Goal: Transaction & Acquisition: Purchase product/service

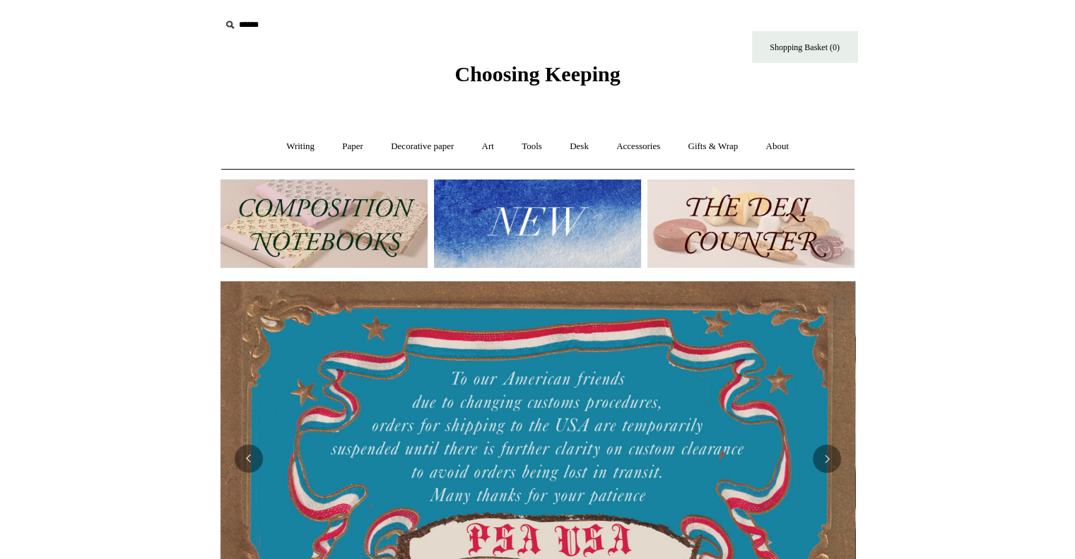
click at [510, 207] on img at bounding box center [537, 223] width 207 height 88
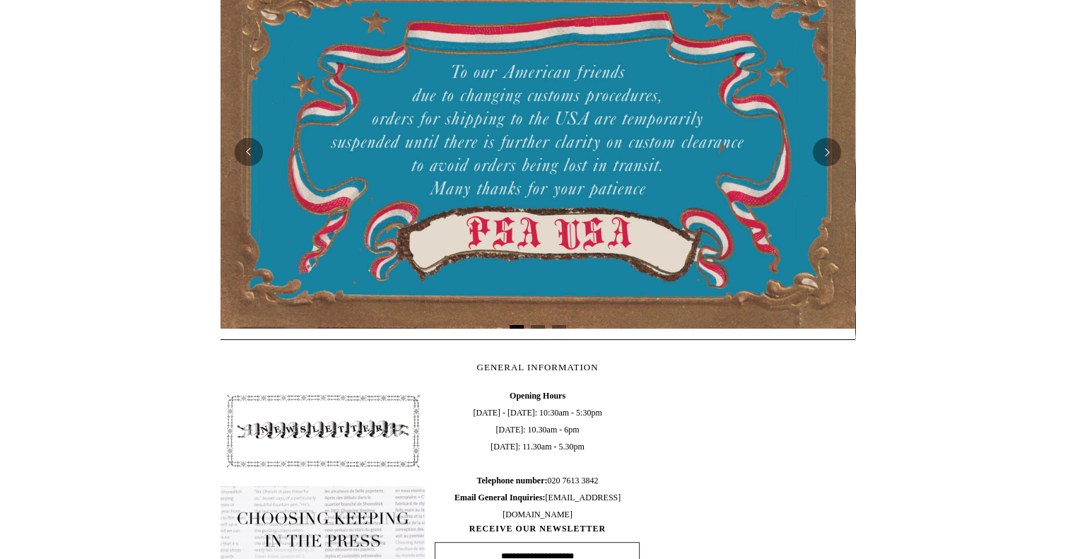
scroll to position [283, 0]
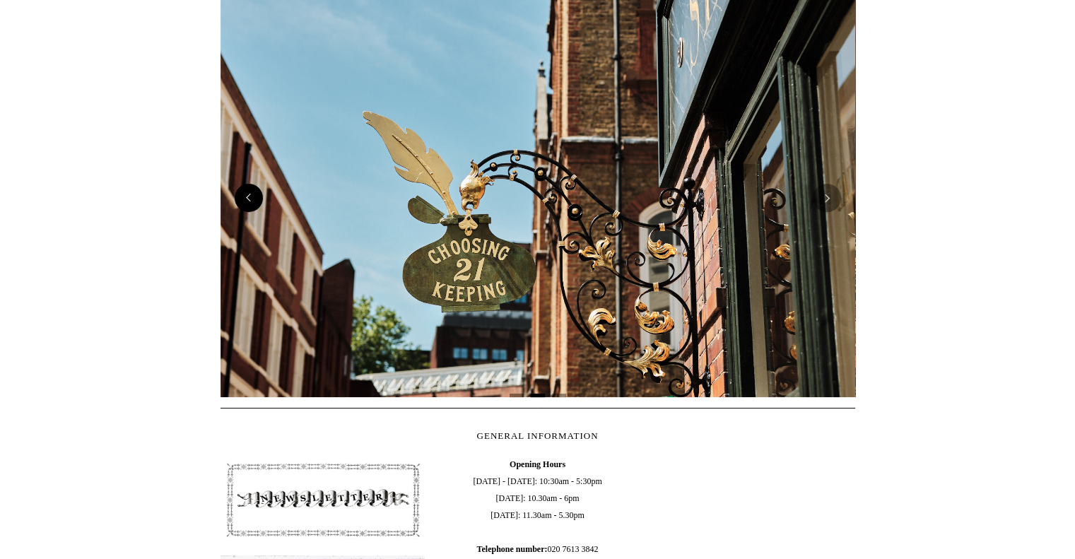
click at [246, 194] on button "Previous" at bounding box center [249, 198] width 28 height 28
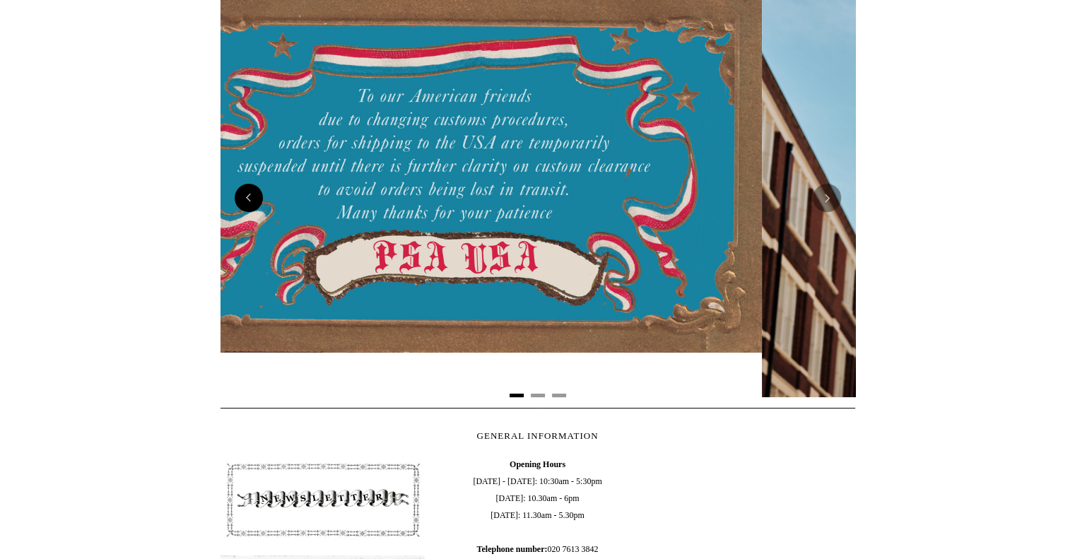
scroll to position [0, 0]
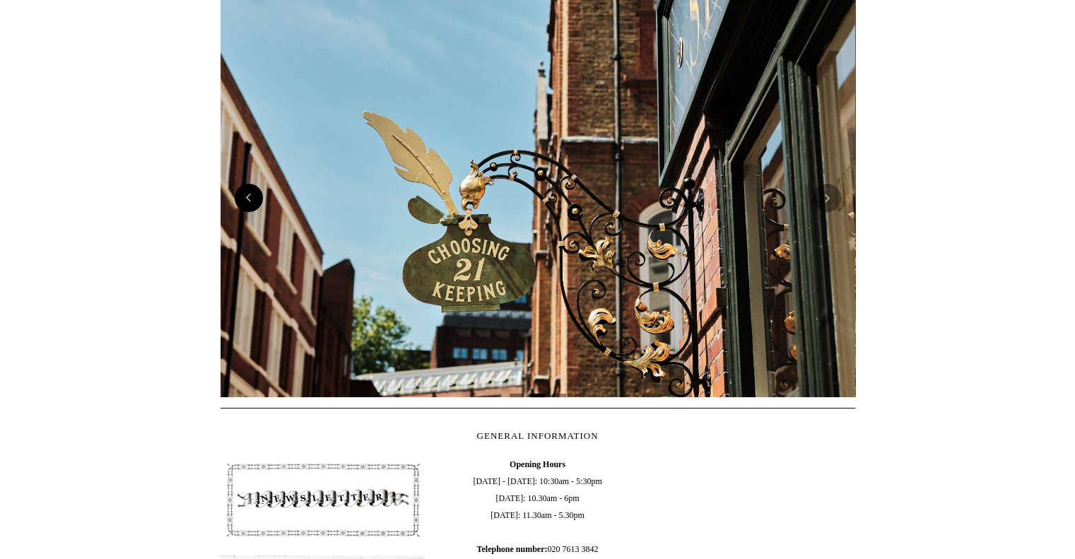
click at [242, 189] on button "Previous" at bounding box center [249, 198] width 28 height 28
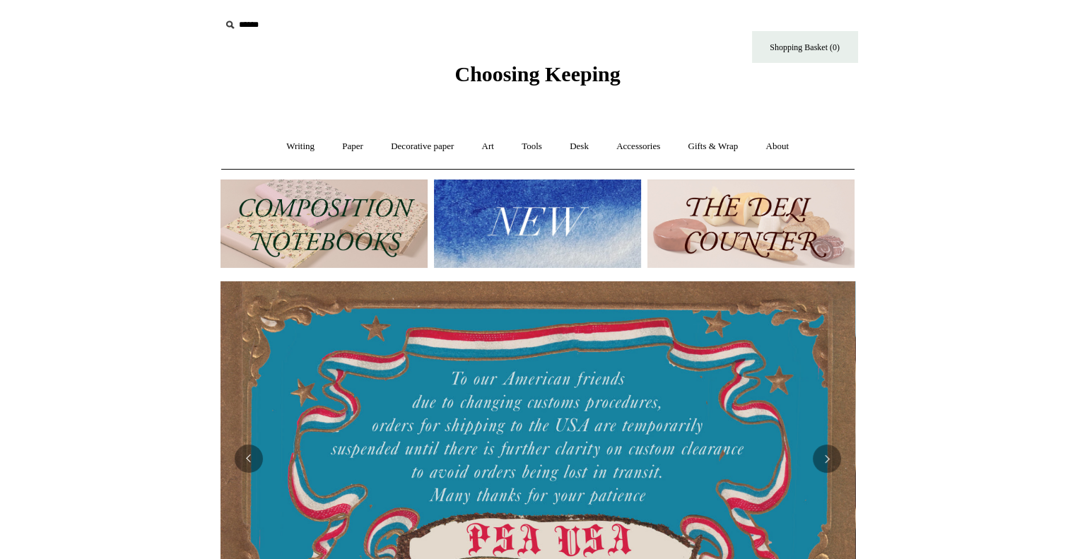
click at [301, 231] on img at bounding box center [323, 223] width 207 height 88
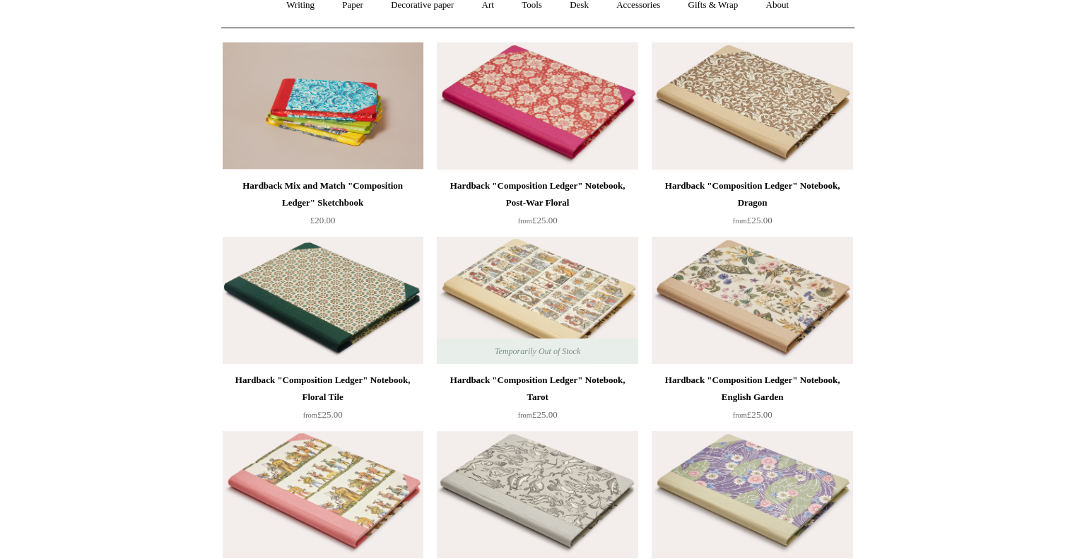
scroll to position [71, 0]
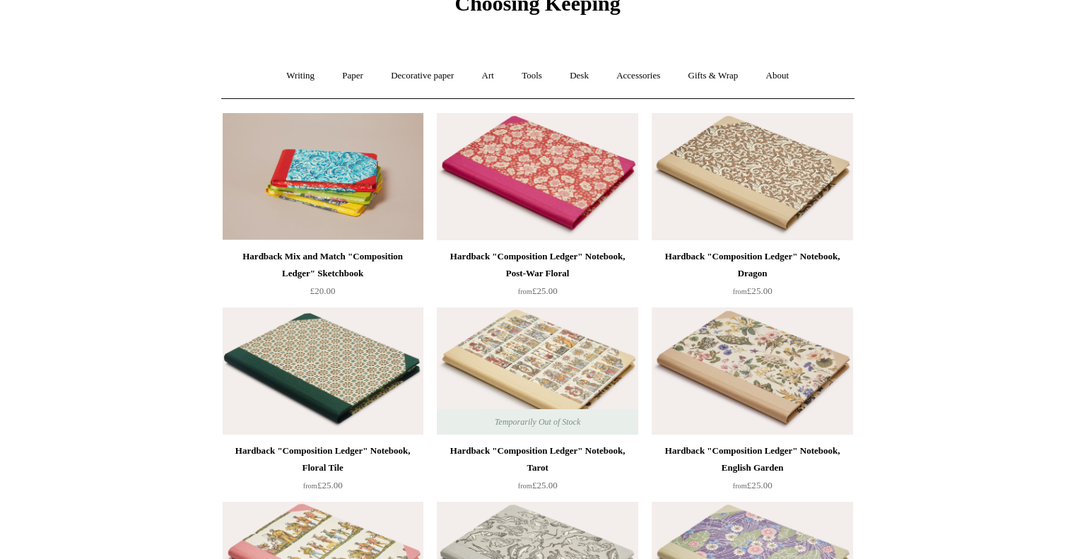
click at [322, 257] on div "Hardback Mix and Match "Composition Ledger" Sketchbook" at bounding box center [323, 265] width 194 height 34
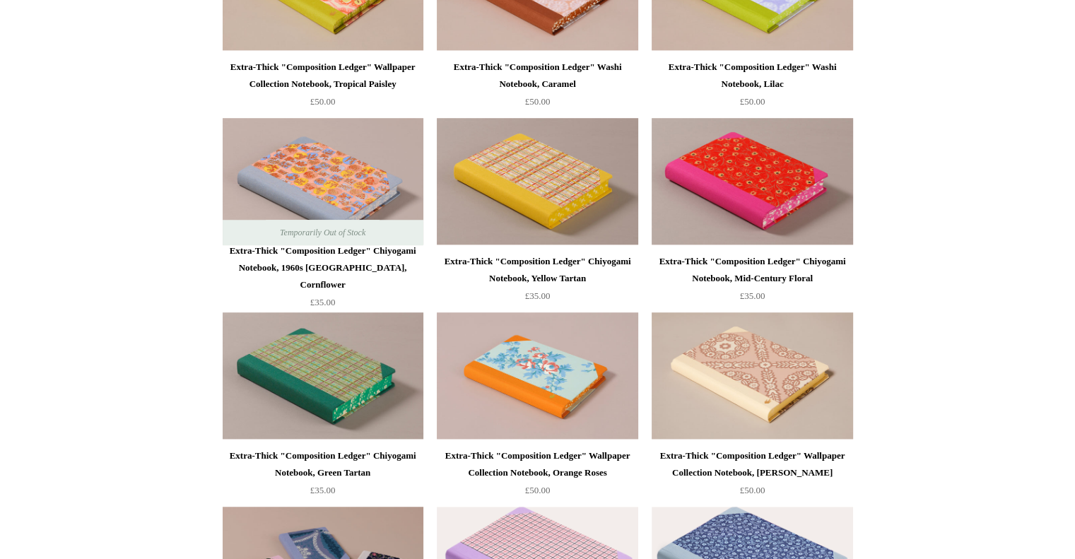
scroll to position [1106, 0]
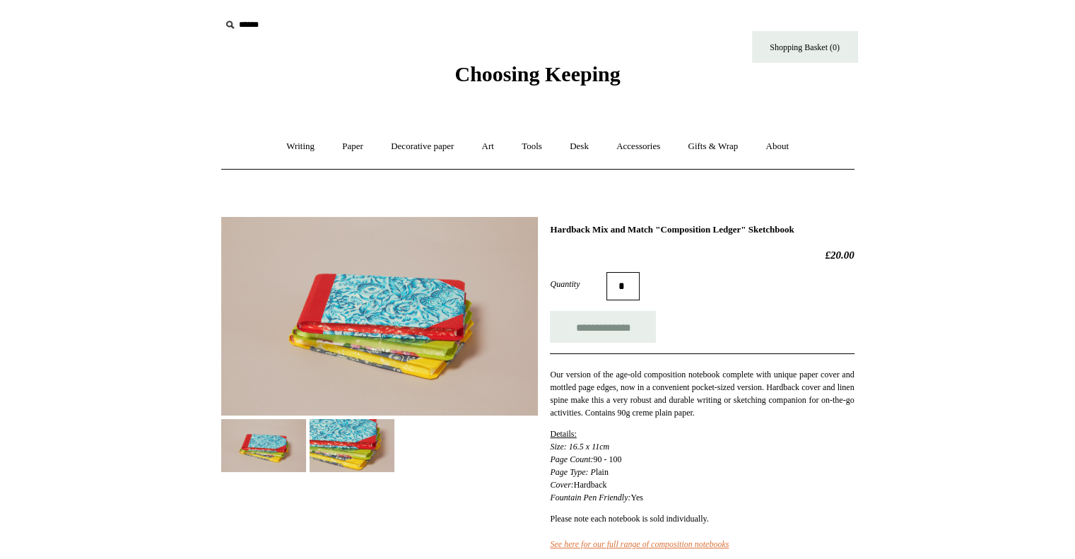
click at [380, 452] on img at bounding box center [352, 445] width 85 height 53
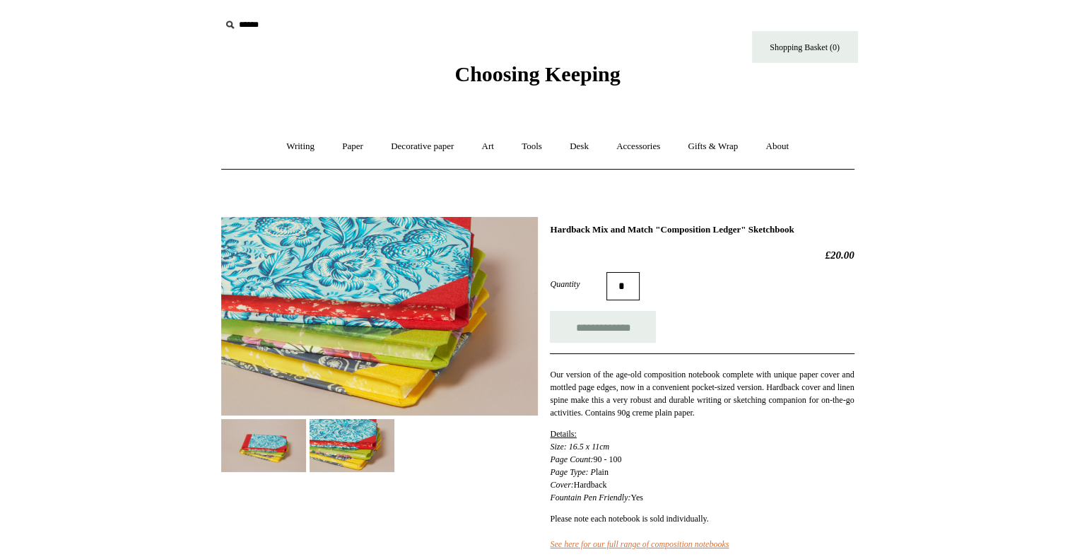
click at [247, 451] on img at bounding box center [263, 445] width 85 height 53
